Goal: Information Seeking & Learning: Understand process/instructions

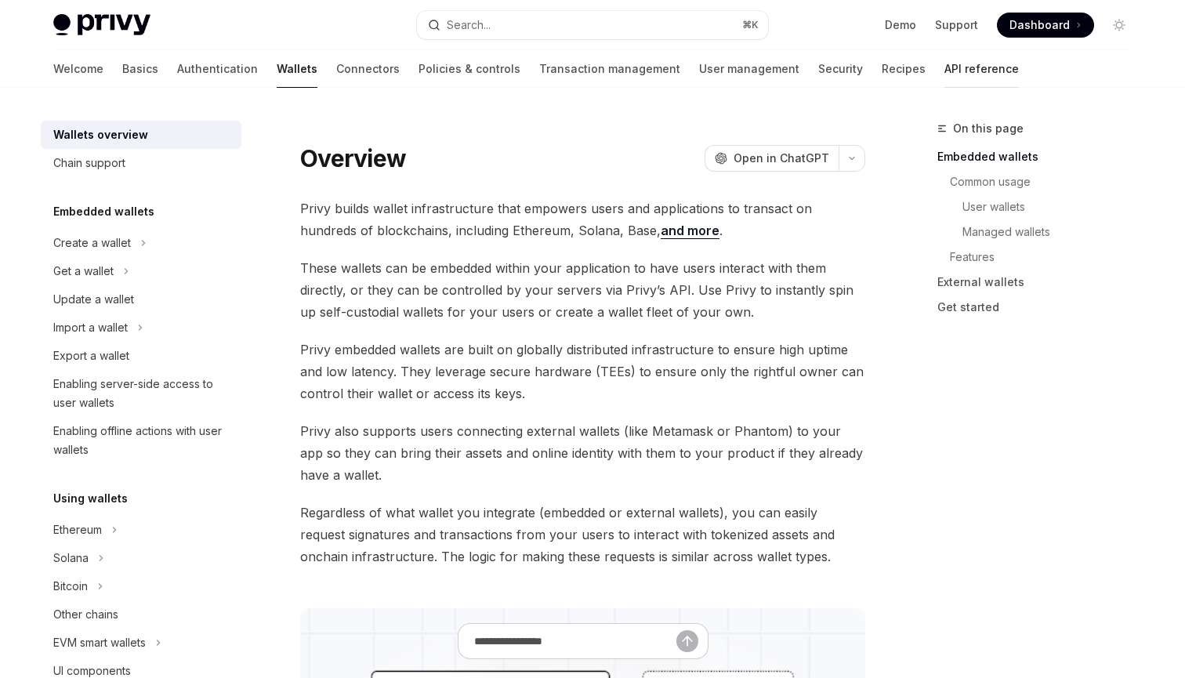
click at [945, 66] on link "API reference" at bounding box center [982, 69] width 74 height 38
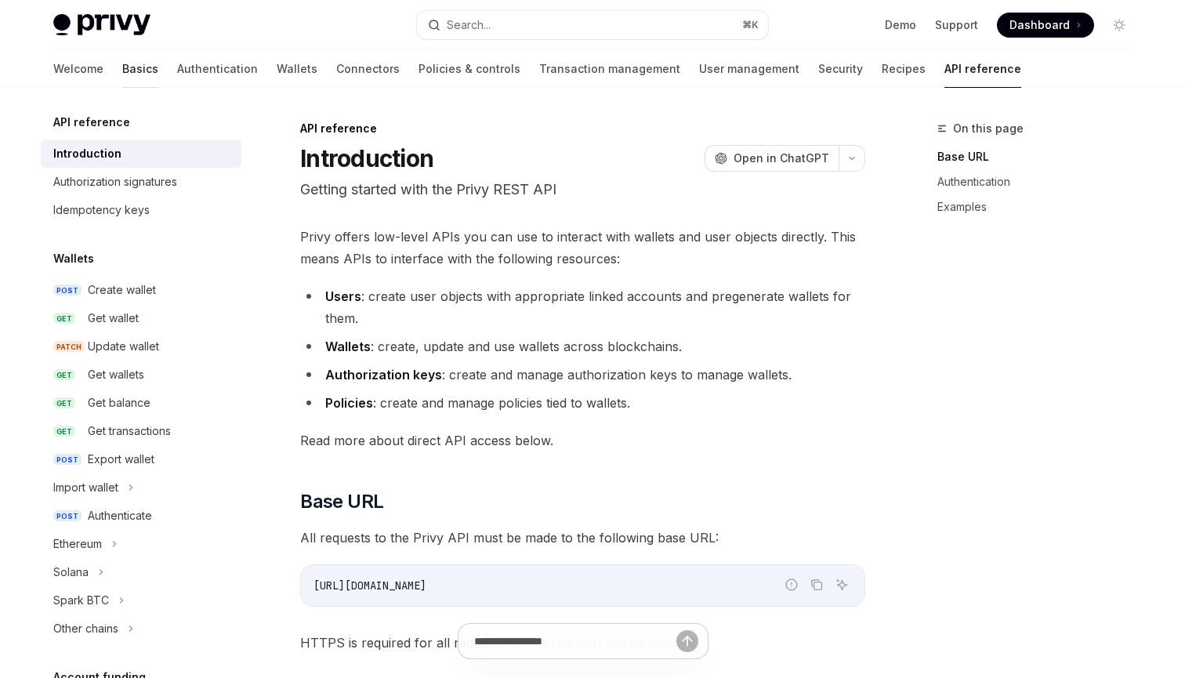
click at [122, 61] on link "Basics" at bounding box center [140, 69] width 36 height 38
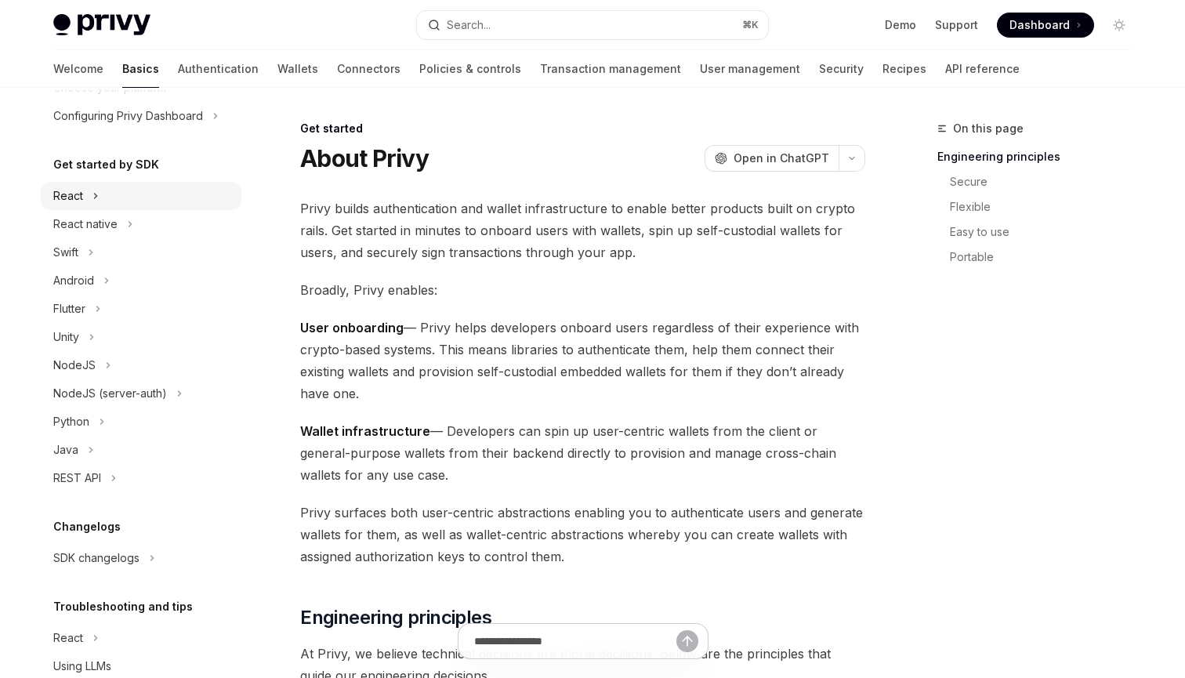
scroll to position [140, 0]
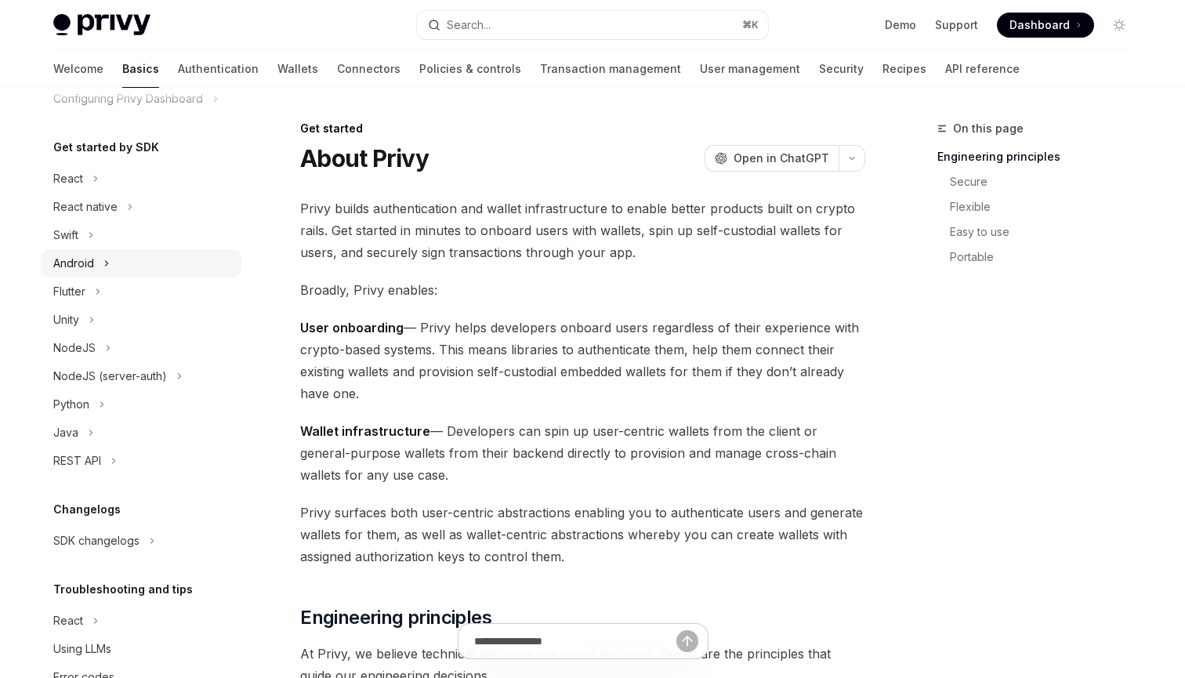
click at [109, 263] on icon at bounding box center [106, 263] width 6 height 19
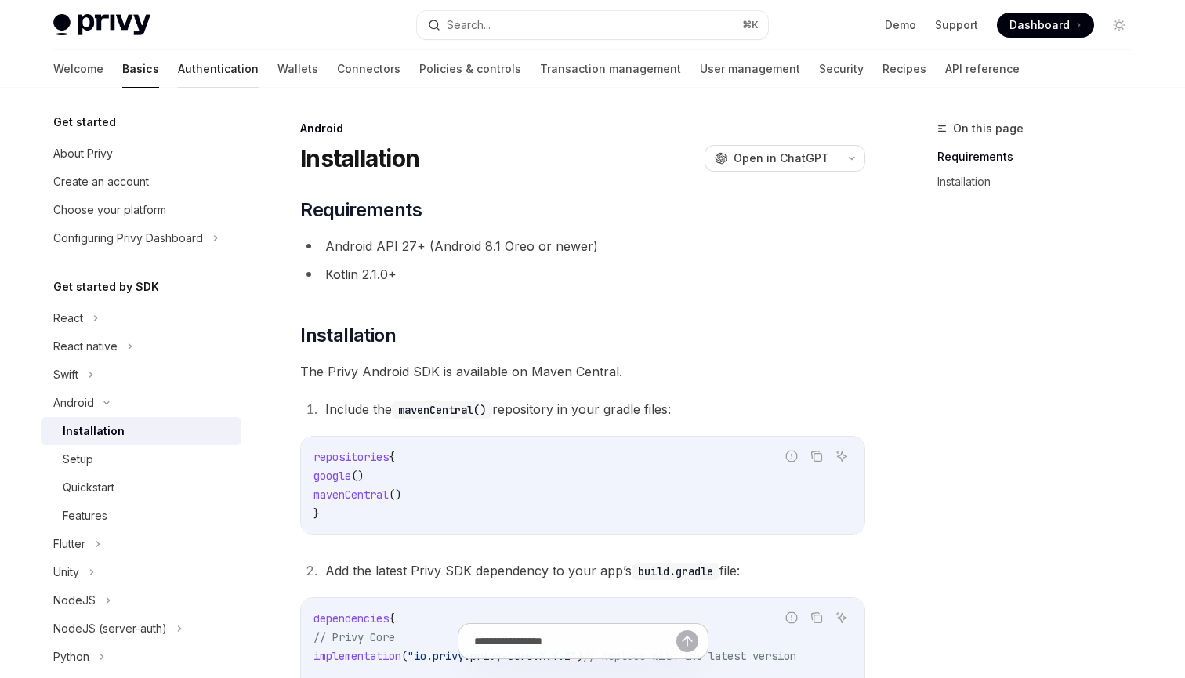
click at [178, 64] on link "Authentication" at bounding box center [218, 69] width 81 height 38
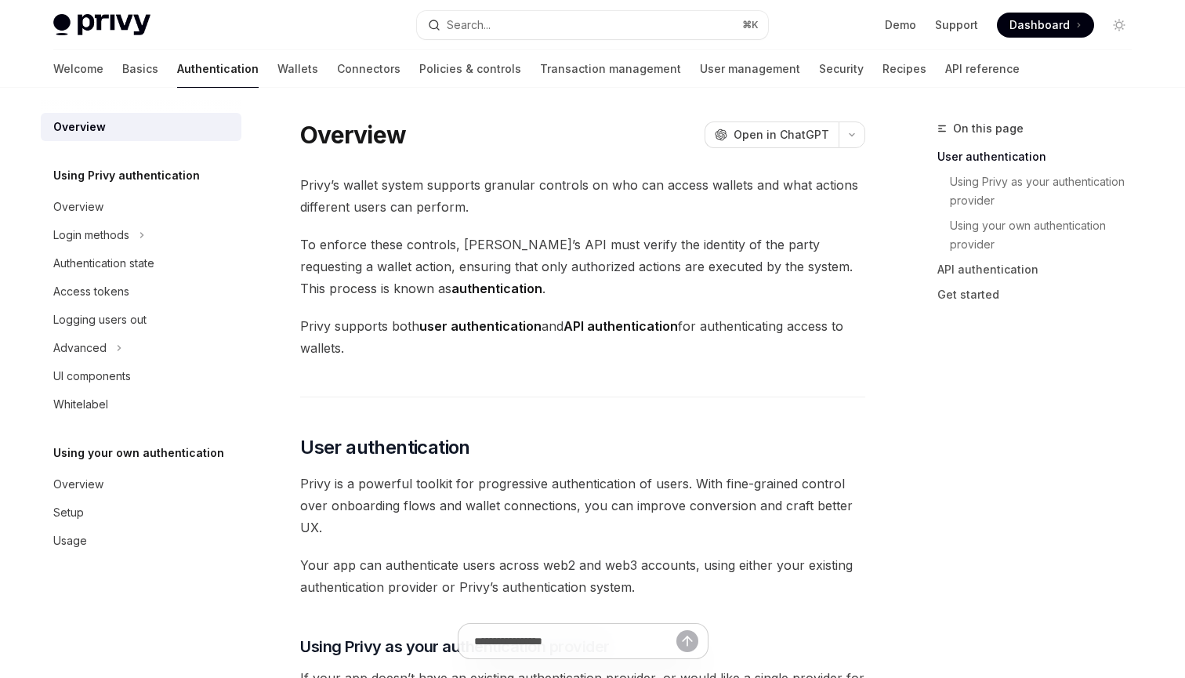
click at [177, 64] on link "Authentication" at bounding box center [218, 69] width 82 height 38
click at [177, 73] on link "Authentication" at bounding box center [218, 69] width 82 height 38
click at [572, 67] on link "Transaction management" at bounding box center [610, 69] width 141 height 38
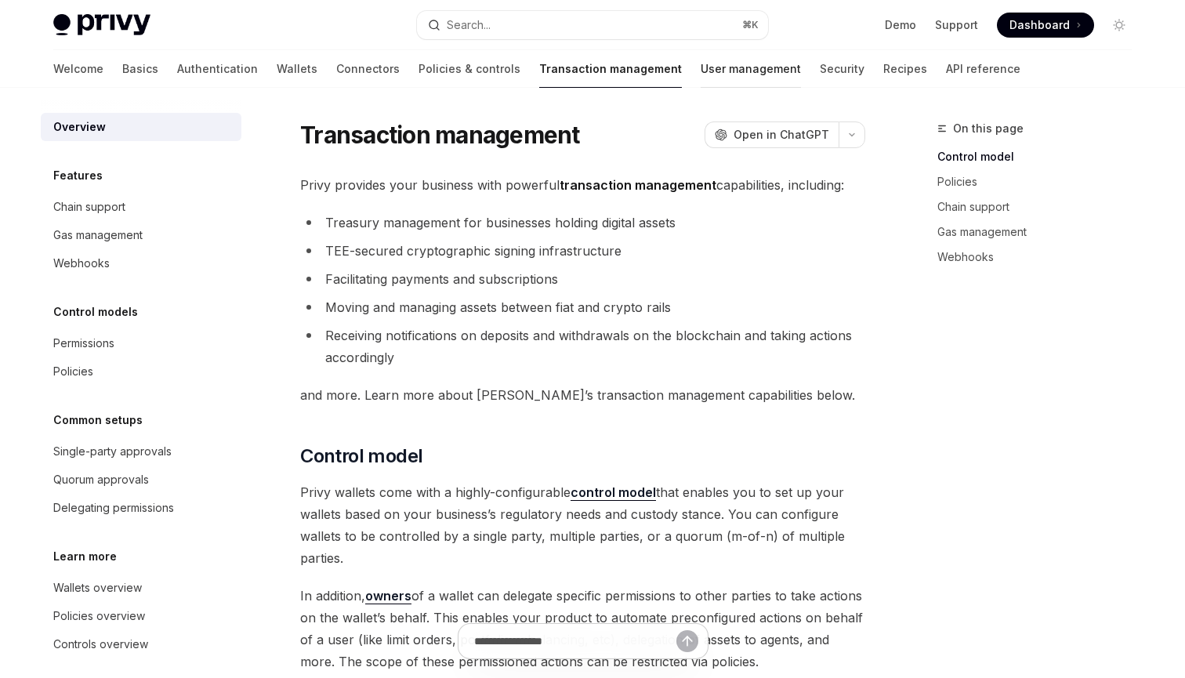
click at [701, 64] on link "User management" at bounding box center [751, 69] width 100 height 38
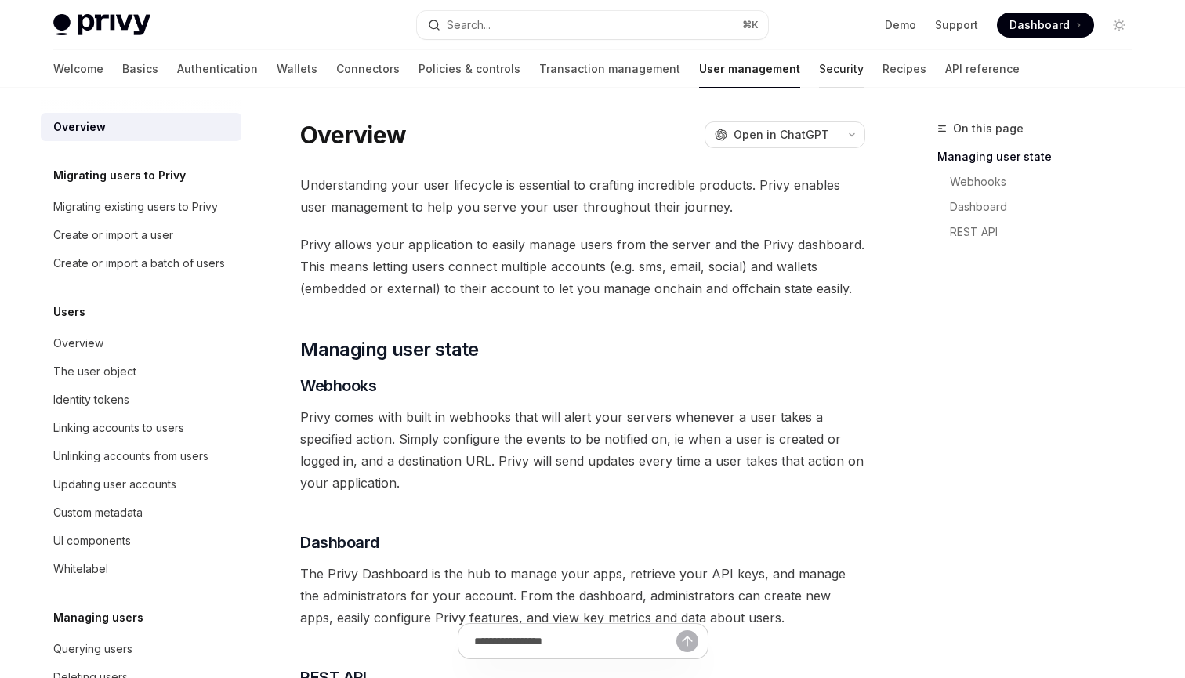
click at [819, 70] on link "Security" at bounding box center [841, 69] width 45 height 38
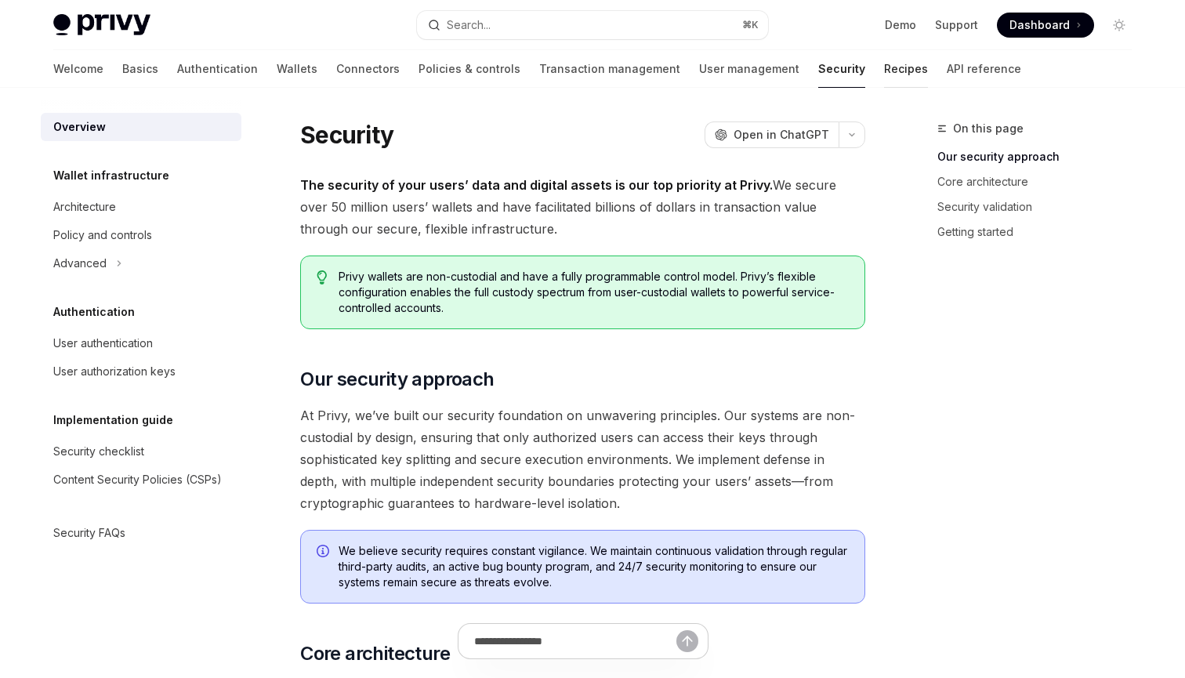
click at [884, 67] on link "Recipes" at bounding box center [906, 69] width 44 height 38
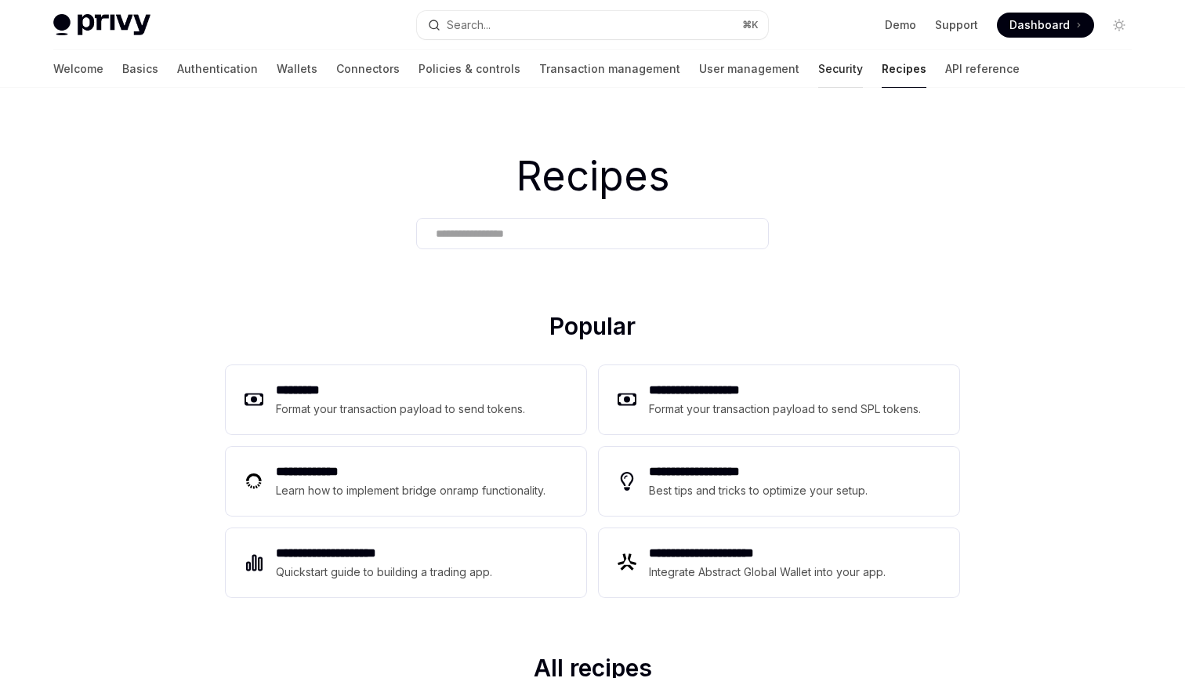
click at [818, 68] on link "Security" at bounding box center [840, 69] width 45 height 38
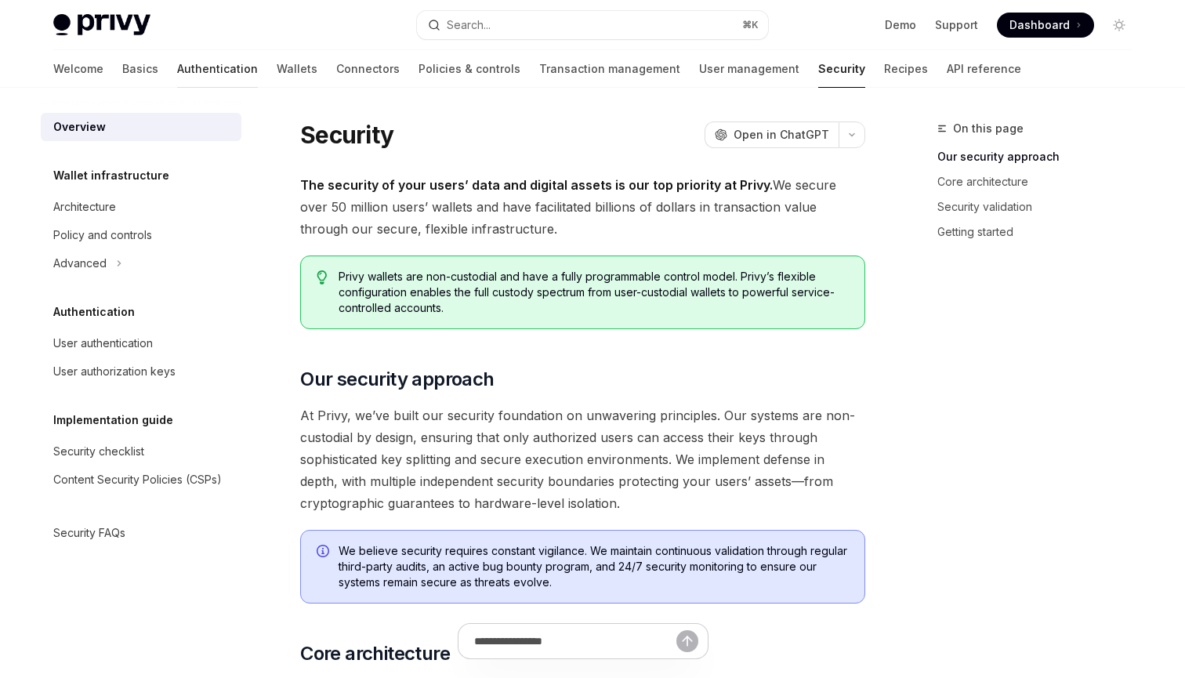
click at [177, 70] on link "Authentication" at bounding box center [217, 69] width 81 height 38
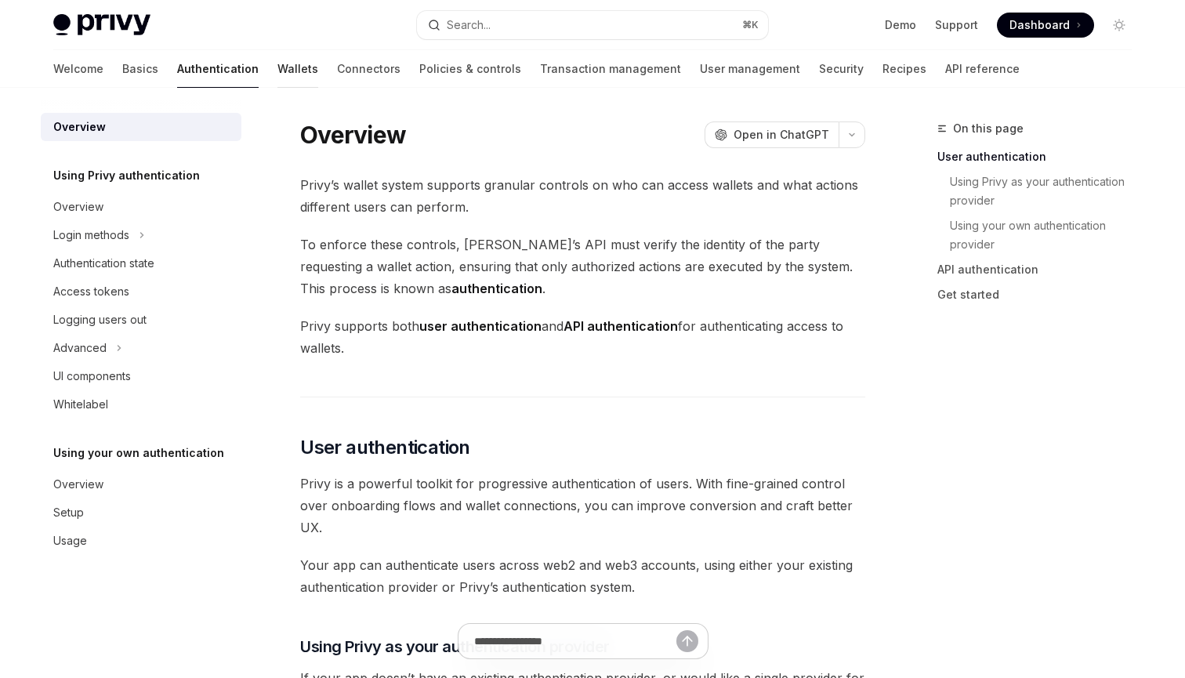
click at [278, 68] on link "Wallets" at bounding box center [298, 69] width 41 height 38
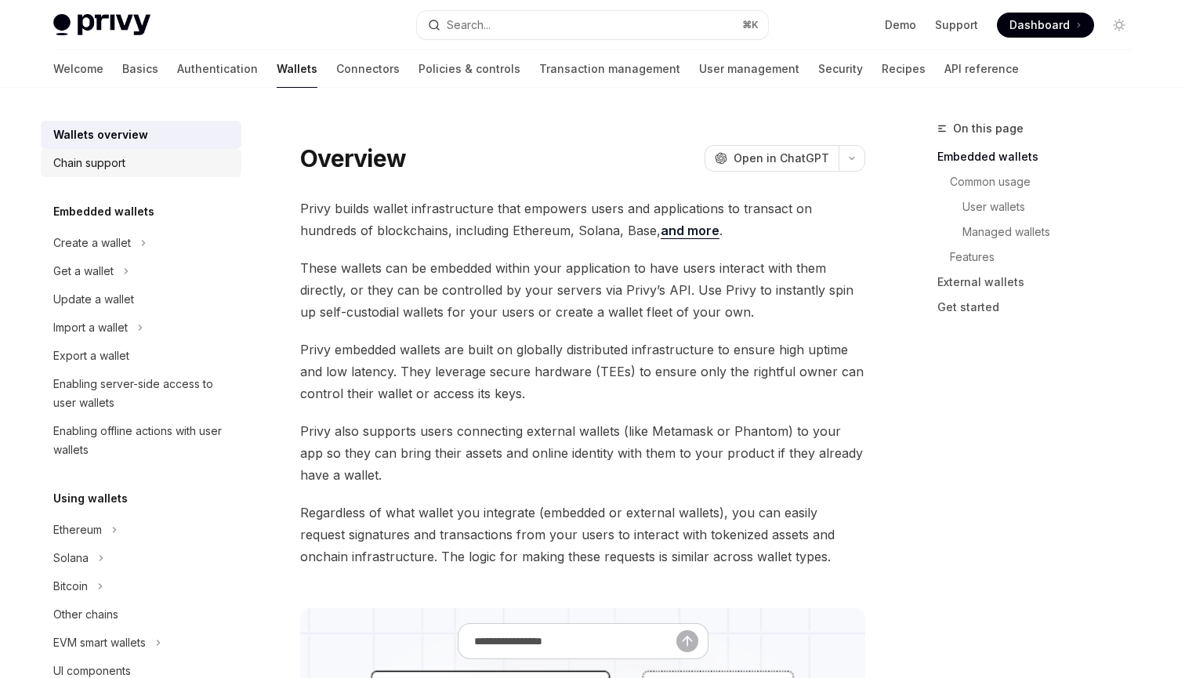
click at [110, 169] on div "Chain support" at bounding box center [89, 163] width 72 height 19
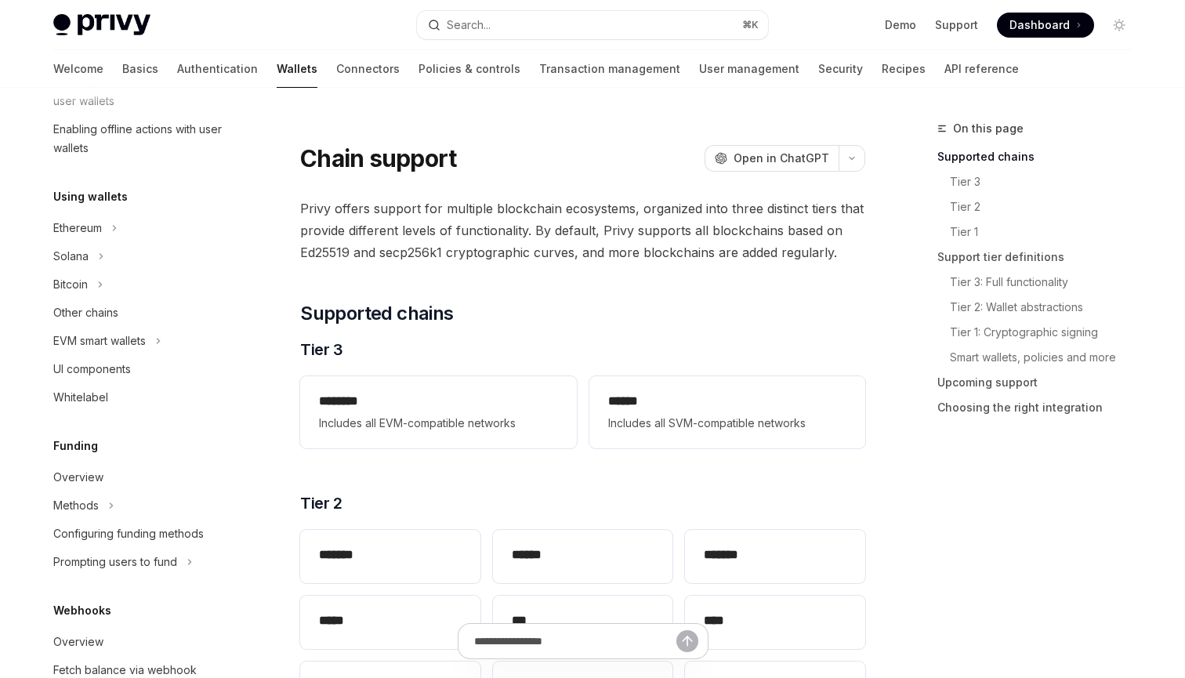
scroll to position [301, 0]
click at [101, 238] on div "Ethereum" at bounding box center [77, 228] width 49 height 19
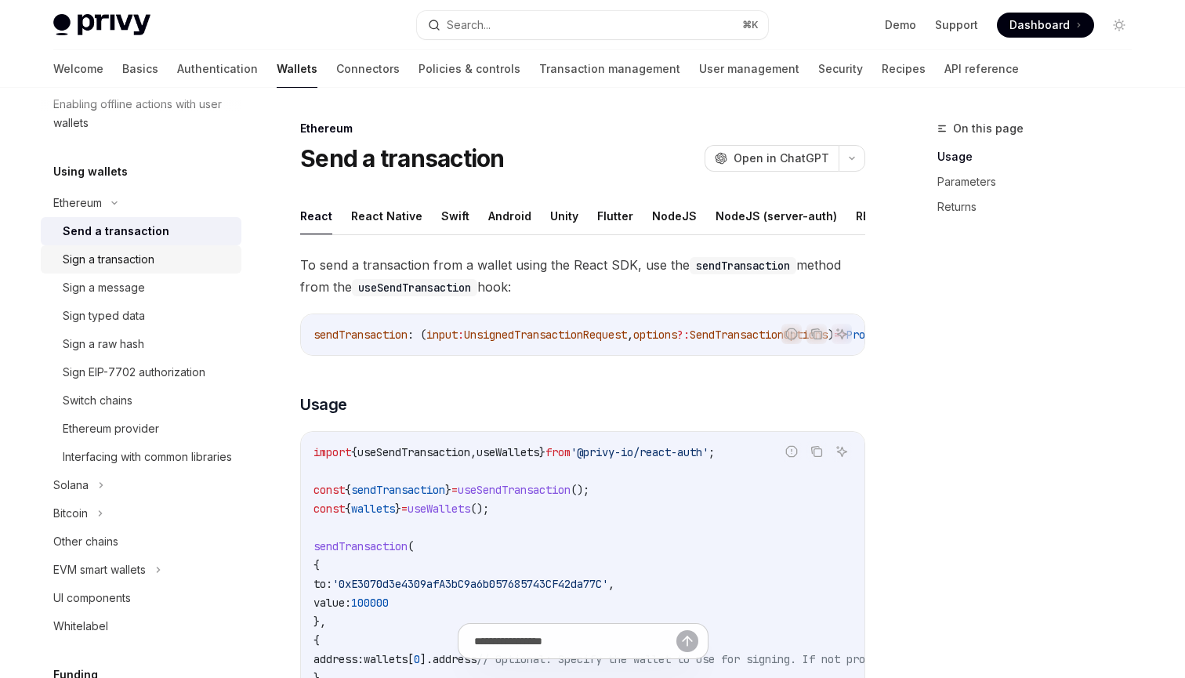
scroll to position [332, 0]
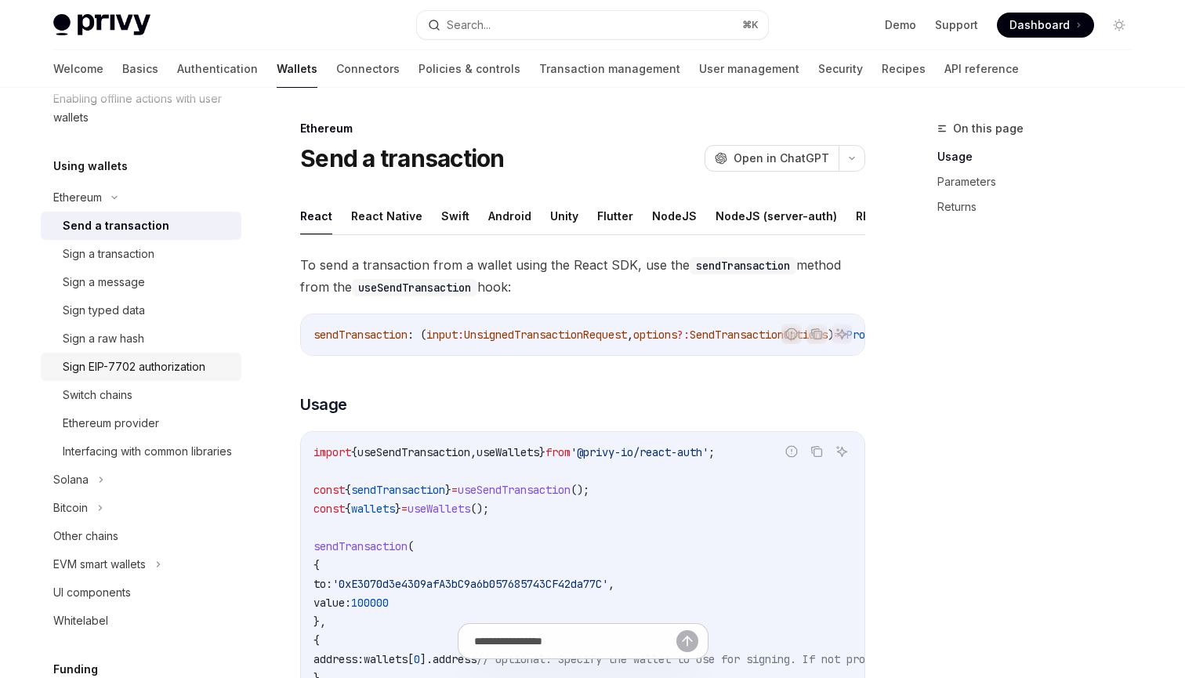
click at [153, 368] on div "Sign EIP-7702 authorization" at bounding box center [134, 366] width 143 height 19
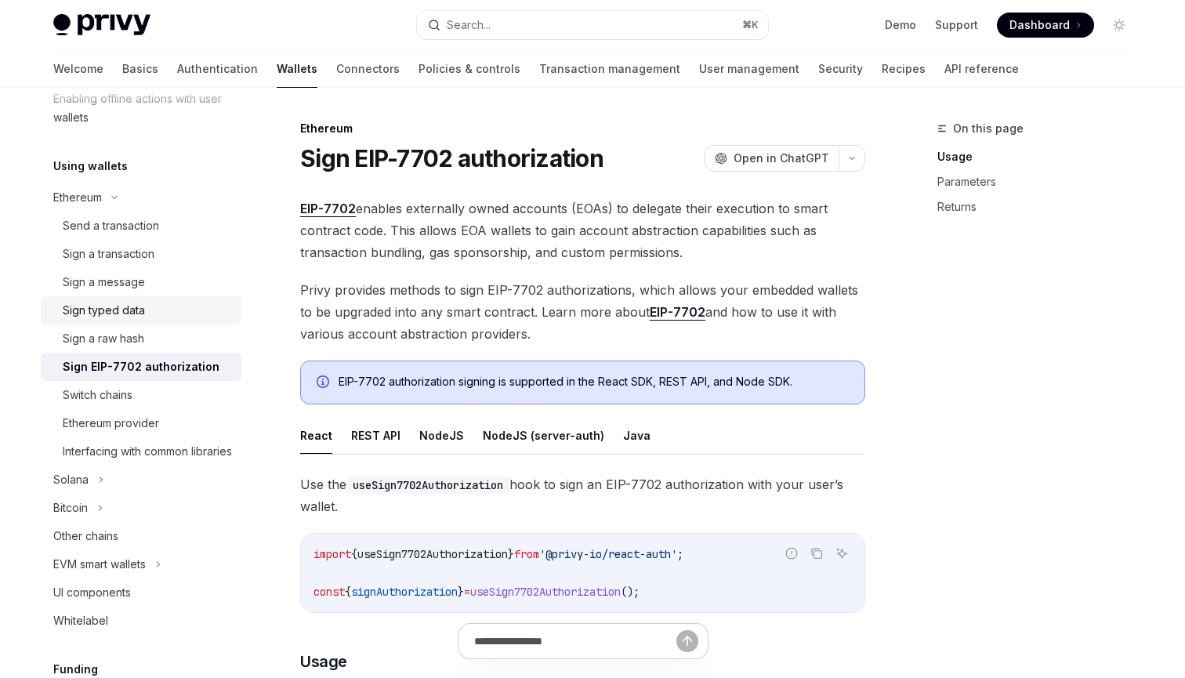
click at [133, 318] on div "Sign typed data" at bounding box center [104, 310] width 82 height 19
type textarea "*"
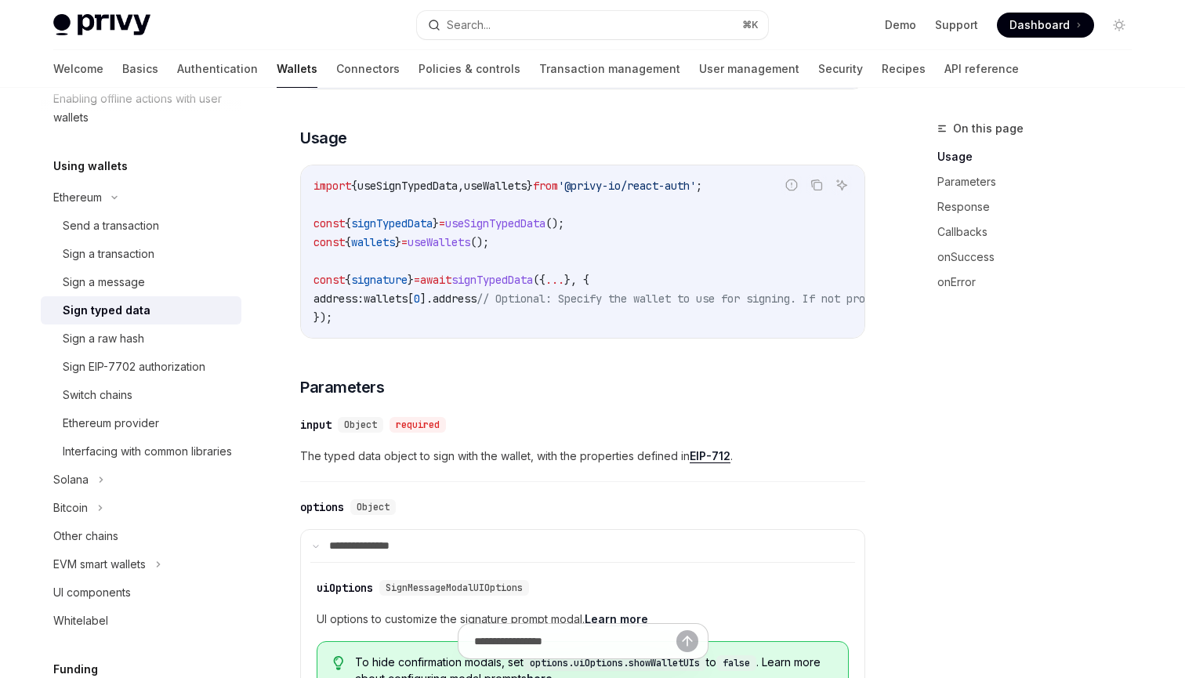
scroll to position [289, 0]
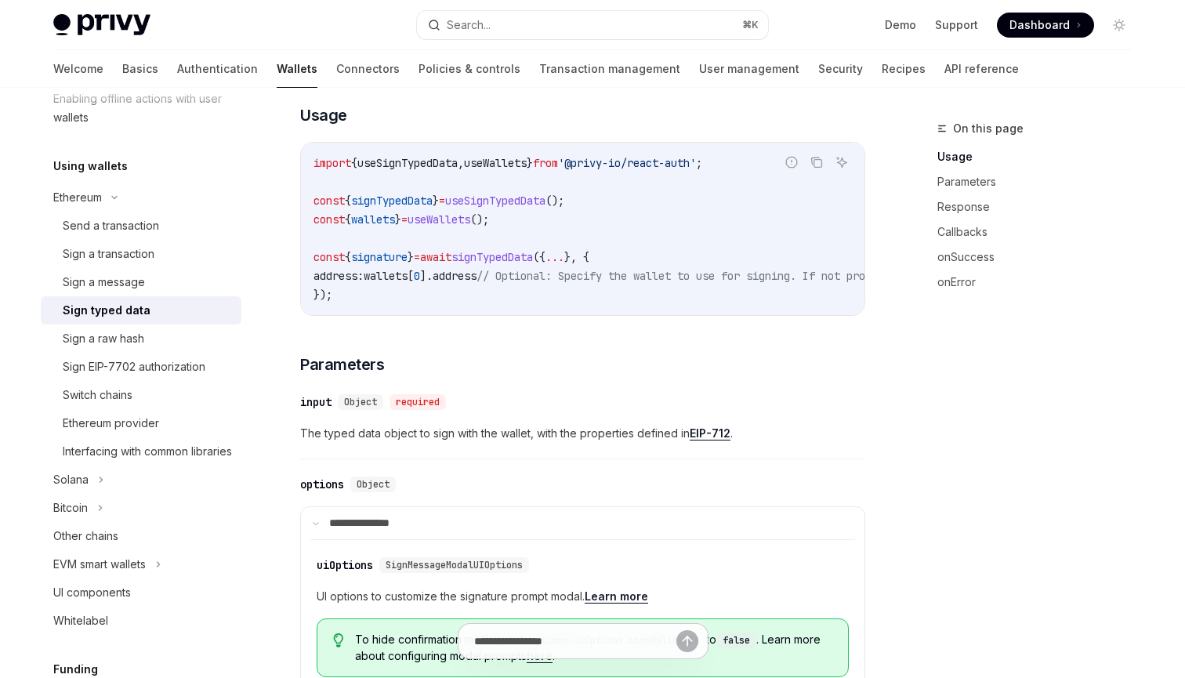
click at [710, 427] on link "EIP-712" at bounding box center [710, 433] width 41 height 14
